Goal: Transaction & Acquisition: Download file/media

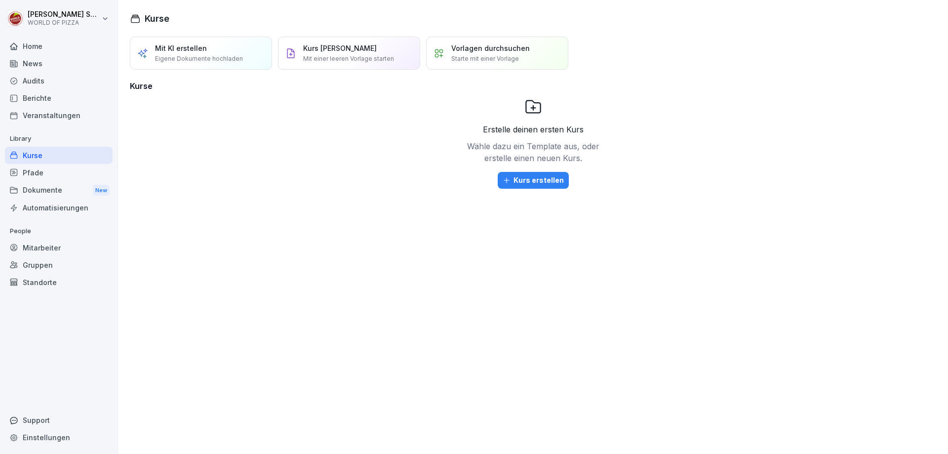
click at [44, 192] on div "Dokumente New" at bounding box center [59, 190] width 108 height 18
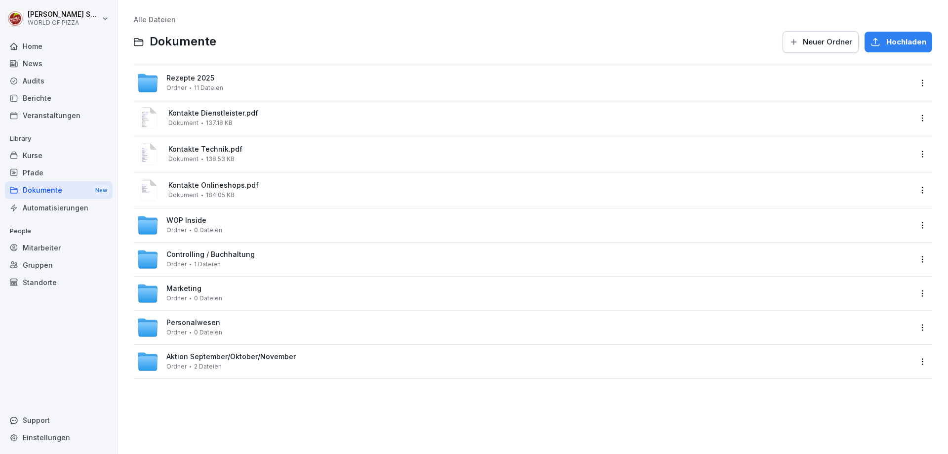
click at [229, 256] on span "Controlling / Buchhaltung" at bounding box center [210, 254] width 88 height 8
click at [207, 332] on span "0 Dateien" at bounding box center [208, 332] width 28 height 7
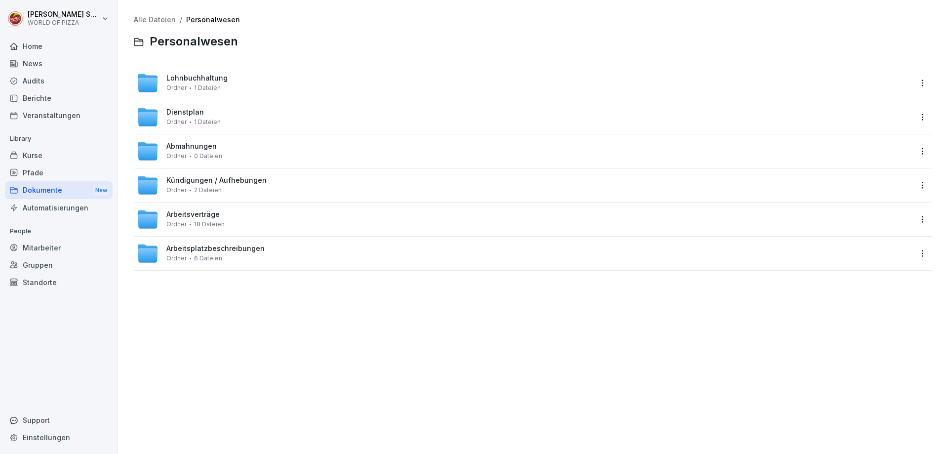
click at [232, 188] on div "Kündigungen / Aufhebungen Ordner 2 Dateien" at bounding box center [216, 184] width 100 height 17
click at [255, 219] on div "Arbeitsverträge Ordner 18 Dateien" at bounding box center [524, 219] width 775 height 22
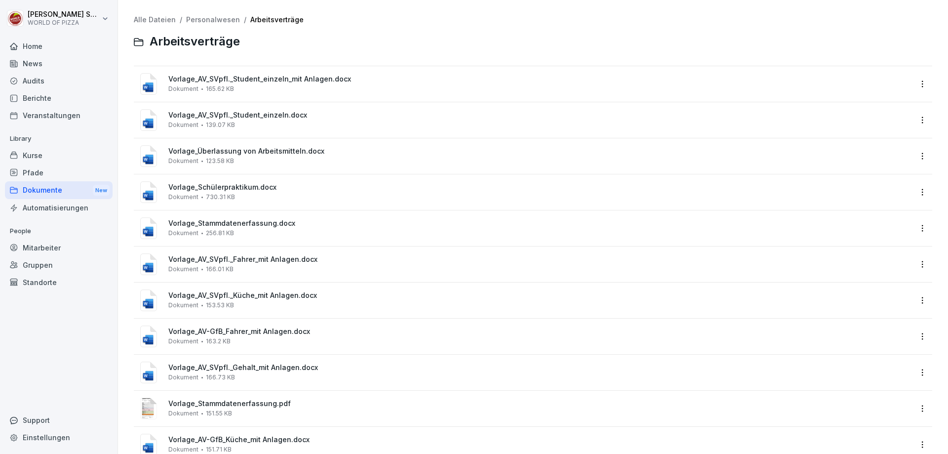
click at [258, 89] on div "Vorlage_AV_SVpfl._Student_einzeln_mit Anlagen.docx Dokument 165.62 KB" at bounding box center [539, 83] width 743 height 17
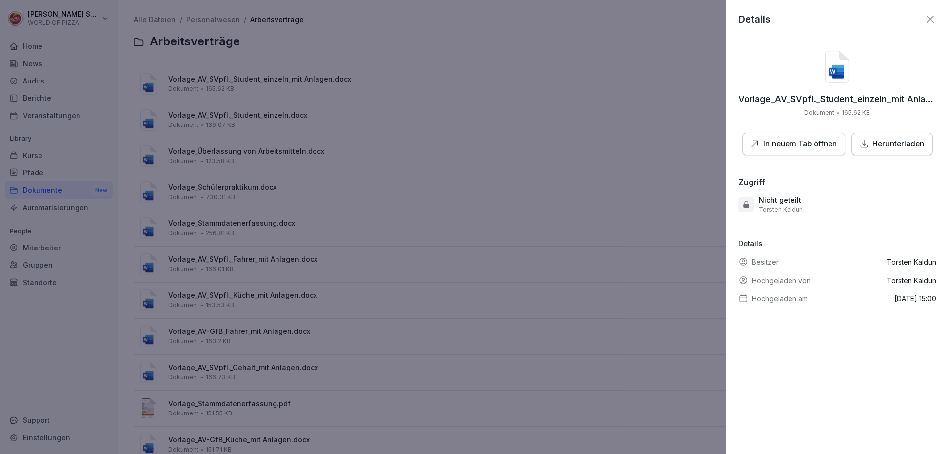
click at [905, 141] on p "Herunterladen" at bounding box center [899, 143] width 52 height 11
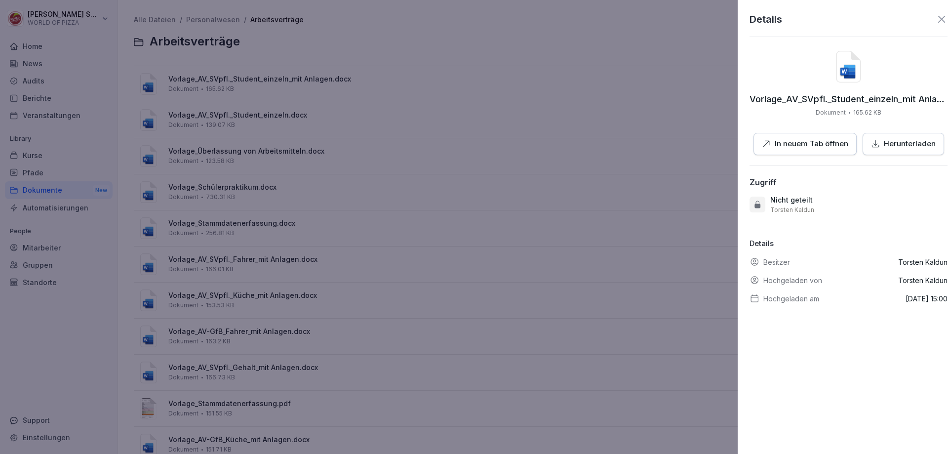
click at [541, 165] on div at bounding box center [474, 227] width 948 height 454
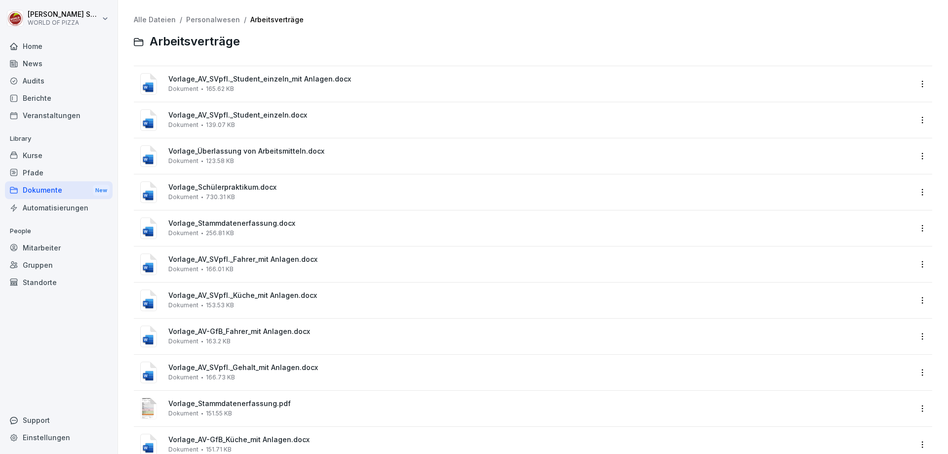
click at [294, 121] on div "Vorlage_AV_SVpfl._Student_einzeln.docx Dokument 139.07 KB" at bounding box center [539, 119] width 743 height 17
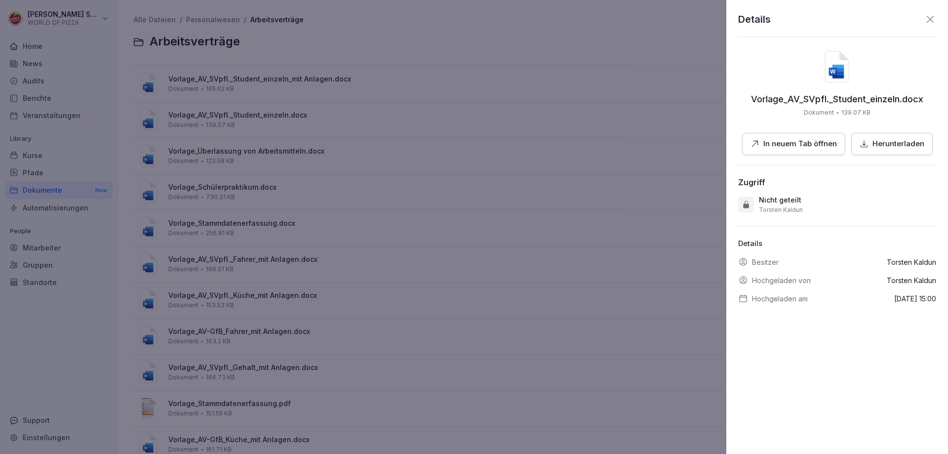
click at [888, 151] on button "Herunterladen" at bounding box center [891, 144] width 81 height 22
